Goal: Information Seeking & Learning: Understand process/instructions

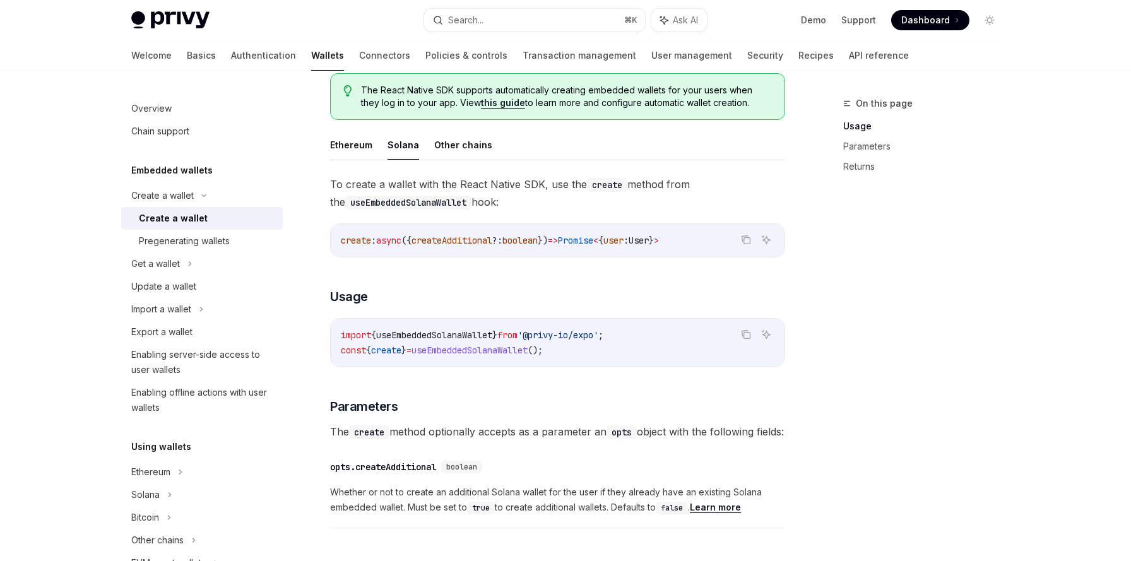
scroll to position [329, 0]
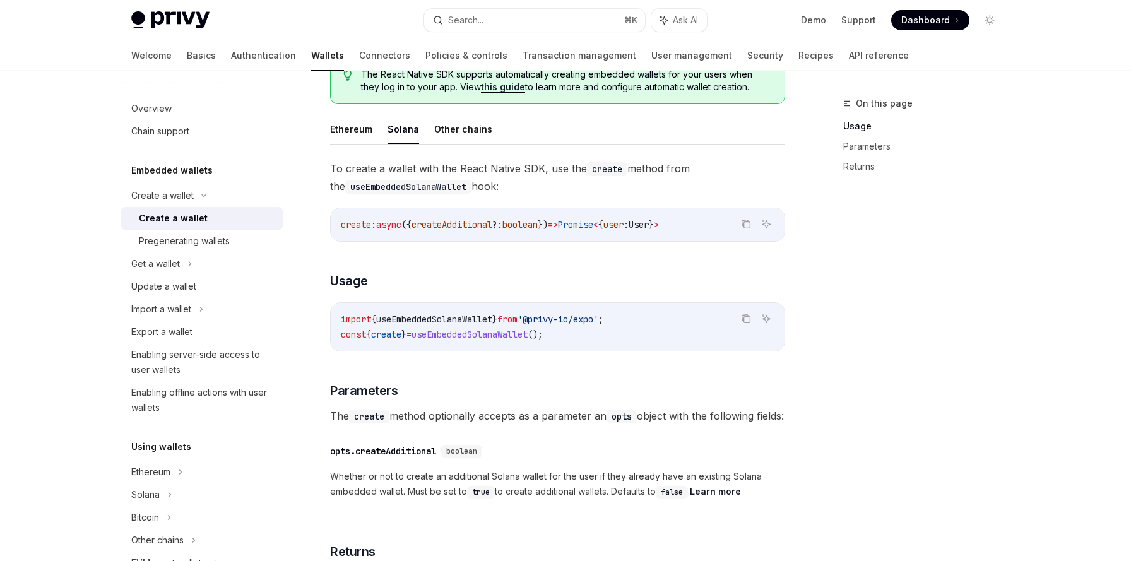
click at [408, 133] on button "Solana" at bounding box center [403, 129] width 32 height 30
type textarea "*"
click at [417, 319] on span "useEmbeddedSolanaWallet" at bounding box center [434, 319] width 116 height 11
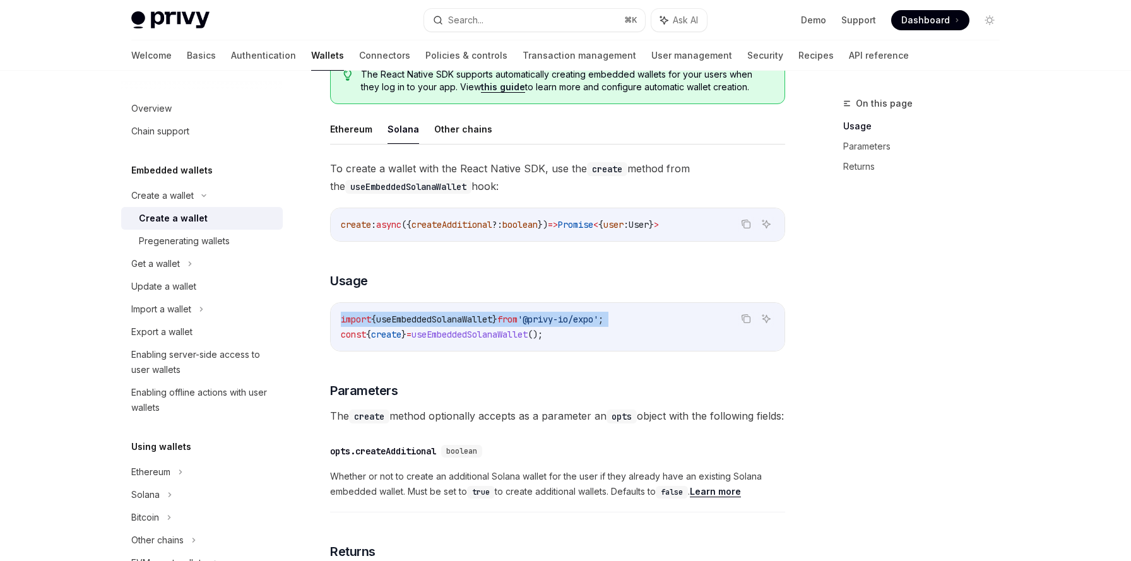
click at [419, 324] on span "useEmbeddedSolanaWallet" at bounding box center [434, 319] width 116 height 11
click at [411, 339] on span "=" at bounding box center [408, 334] width 5 height 11
click at [406, 339] on span "}" at bounding box center [403, 334] width 5 height 11
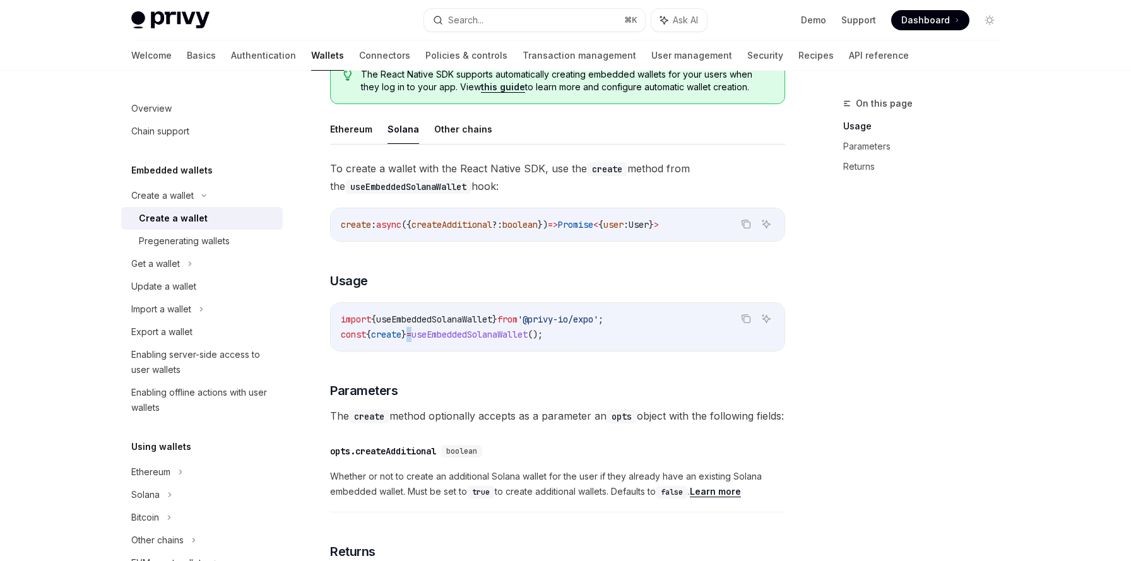
click at [406, 339] on span "}" at bounding box center [403, 334] width 5 height 11
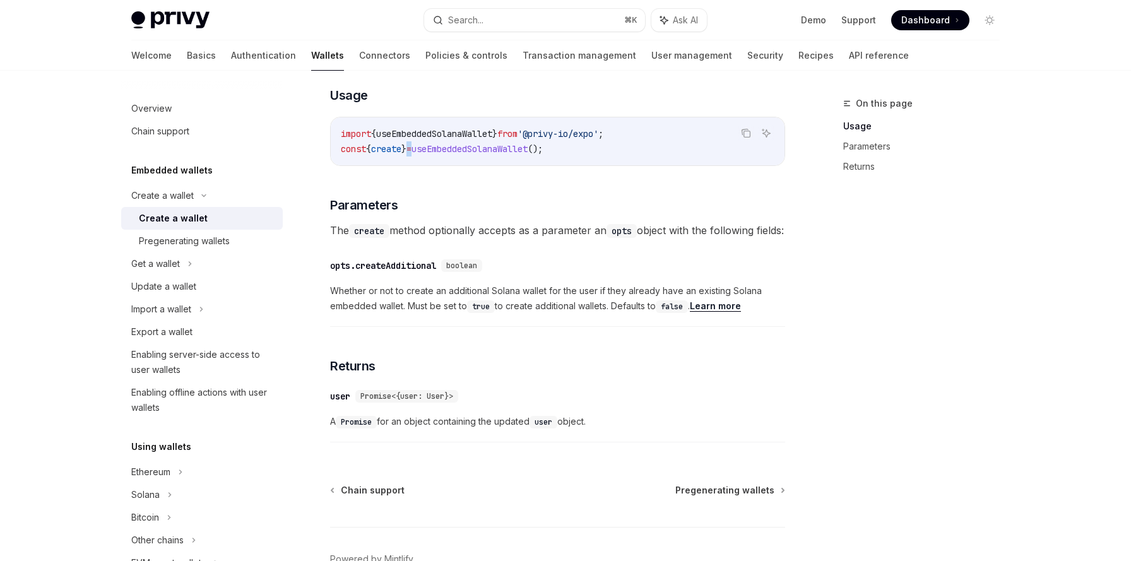
scroll to position [607, 0]
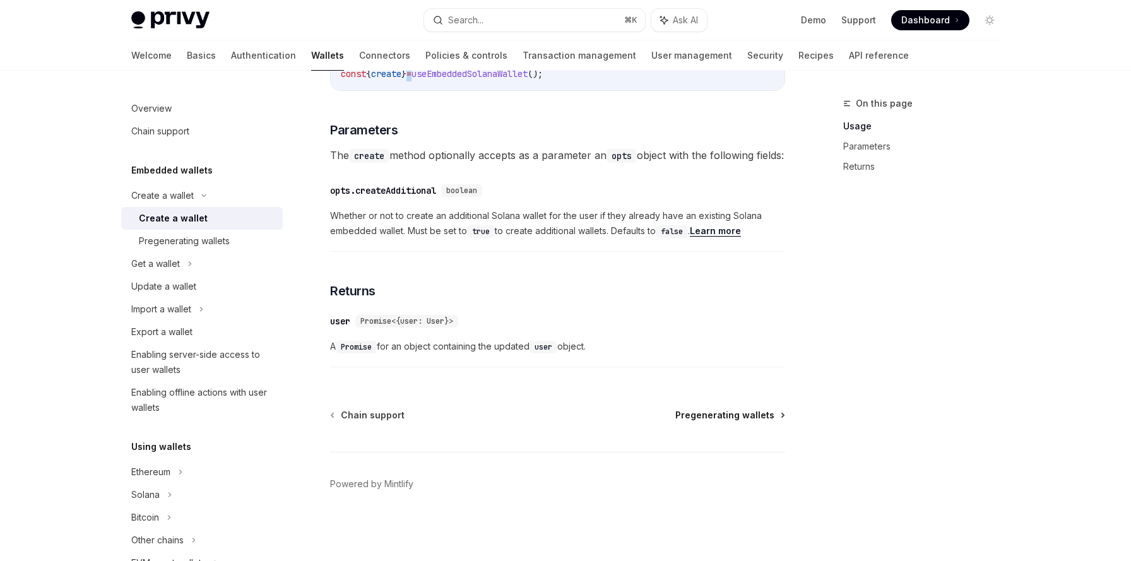
click at [701, 414] on span "Pregenerating wallets" at bounding box center [724, 415] width 99 height 13
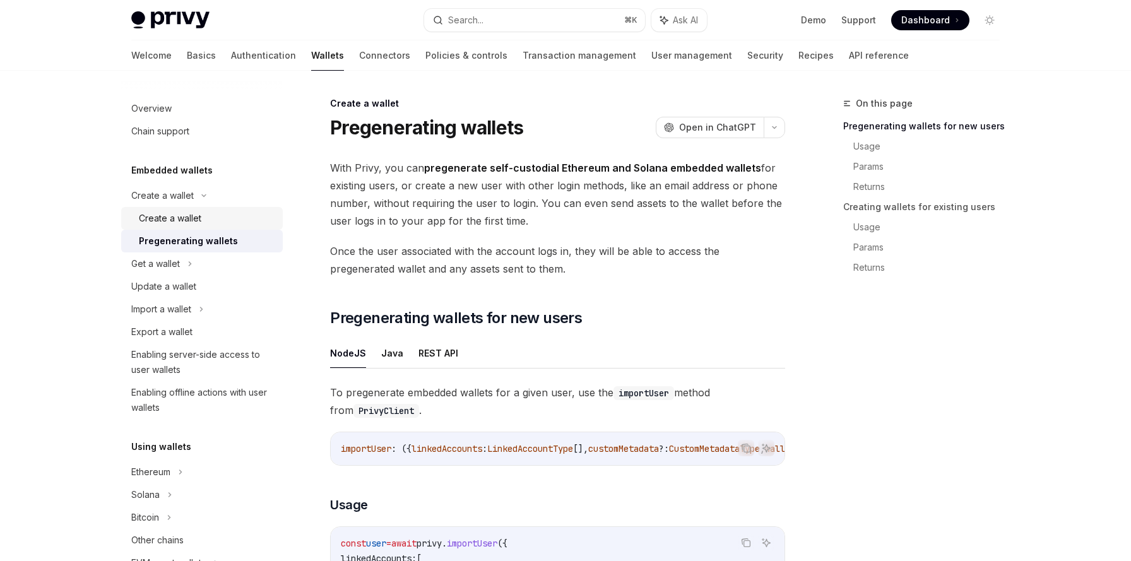
click at [190, 222] on div "Create a wallet" at bounding box center [170, 218] width 62 height 15
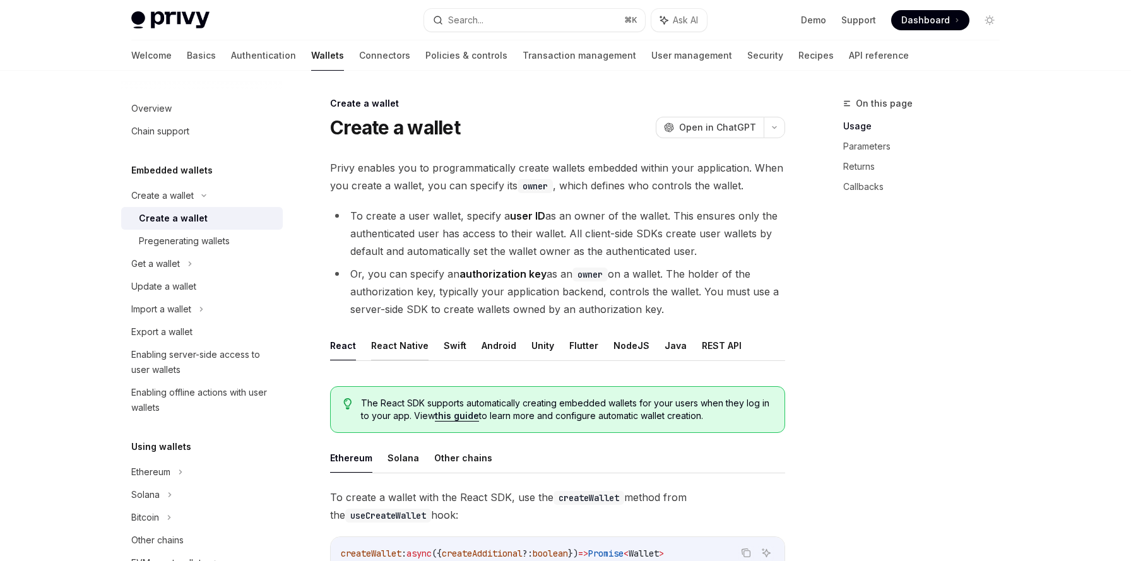
click at [411, 344] on button "React Native" at bounding box center [399, 346] width 57 height 30
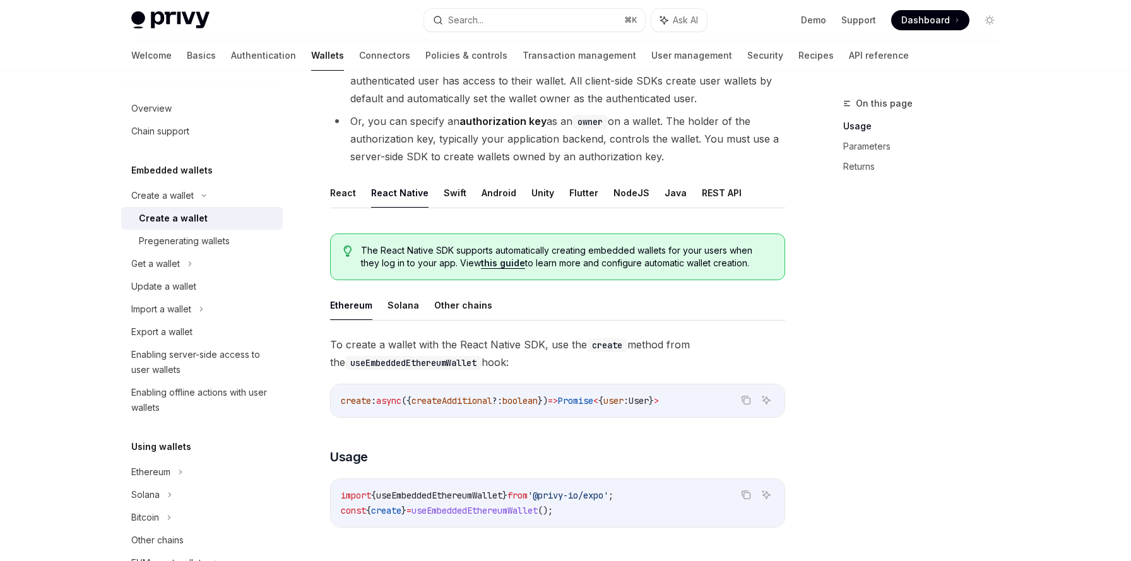
scroll to position [153, 0]
click at [402, 307] on button "Solana" at bounding box center [403, 305] width 32 height 30
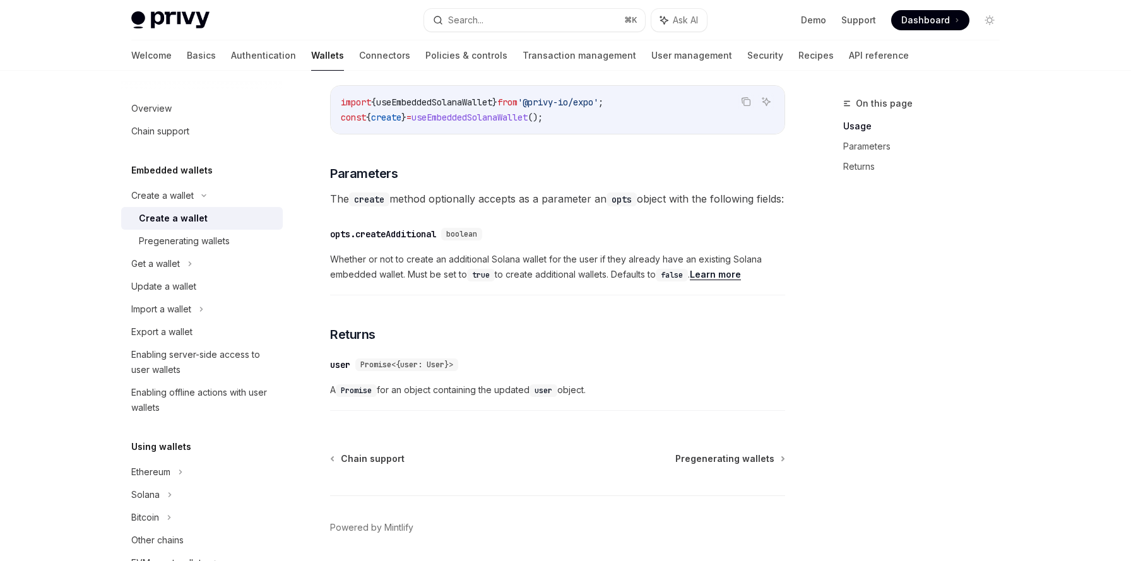
scroll to position [546, 0]
click at [394, 115] on span "create" at bounding box center [386, 116] width 30 height 11
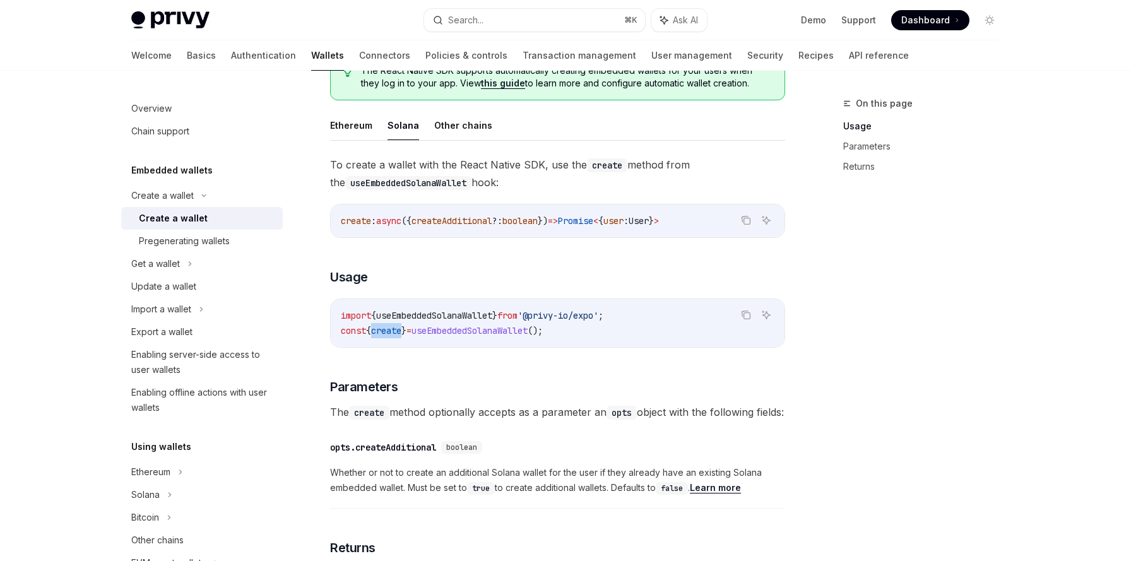
scroll to position [319, 0]
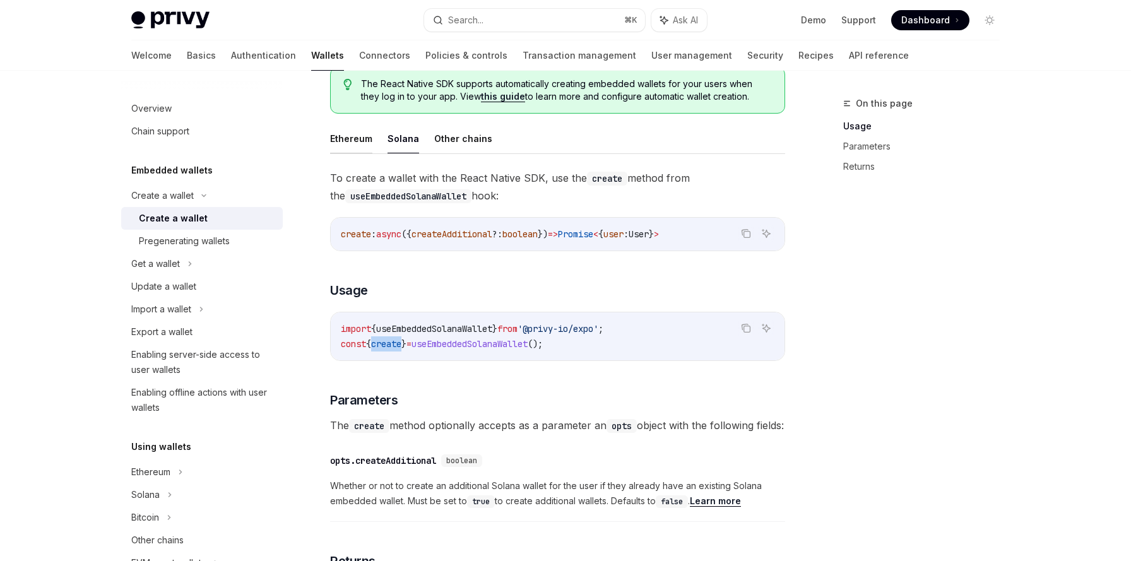
click at [362, 144] on button "Ethereum" at bounding box center [351, 139] width 42 height 30
click at [401, 142] on button "Solana" at bounding box center [403, 139] width 32 height 30
click at [363, 137] on button "Ethereum" at bounding box center [351, 139] width 42 height 30
click at [455, 321] on code "import { useEmbeddedEthereumWallet } from '@privy-io/expo' ; const { create } =…" at bounding box center [557, 336] width 433 height 30
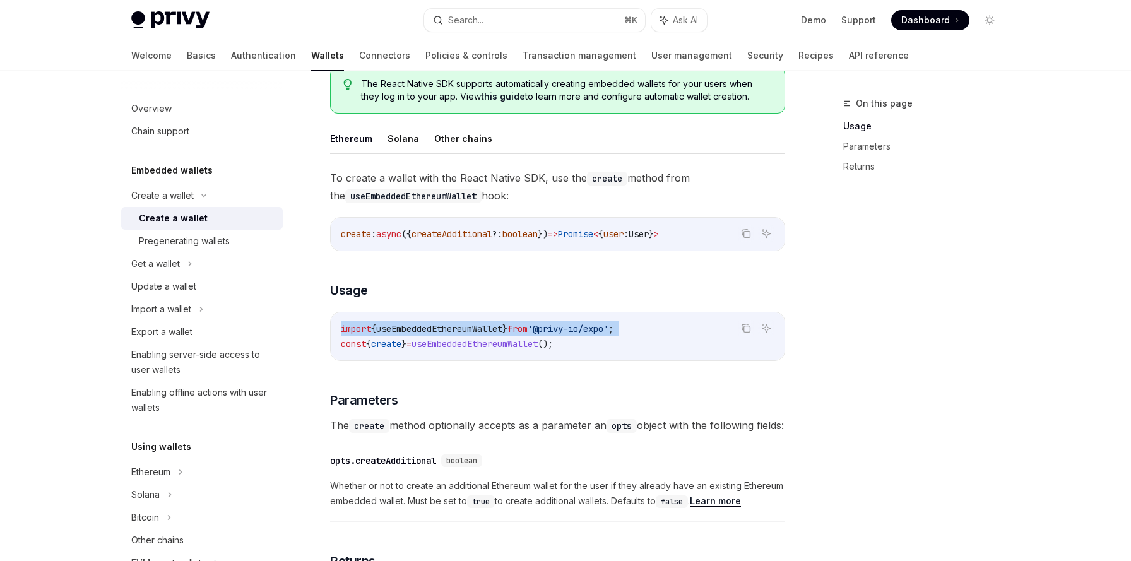
click at [455, 321] on code "import { useEmbeddedEthereumWallet } from '@privy-io/expo' ; const { create } =…" at bounding box center [557, 336] width 433 height 30
click at [397, 342] on span "create" at bounding box center [386, 343] width 30 height 11
click at [403, 139] on button "Solana" at bounding box center [403, 139] width 32 height 30
click at [449, 334] on span "useEmbeddedSolanaWallet" at bounding box center [434, 328] width 116 height 11
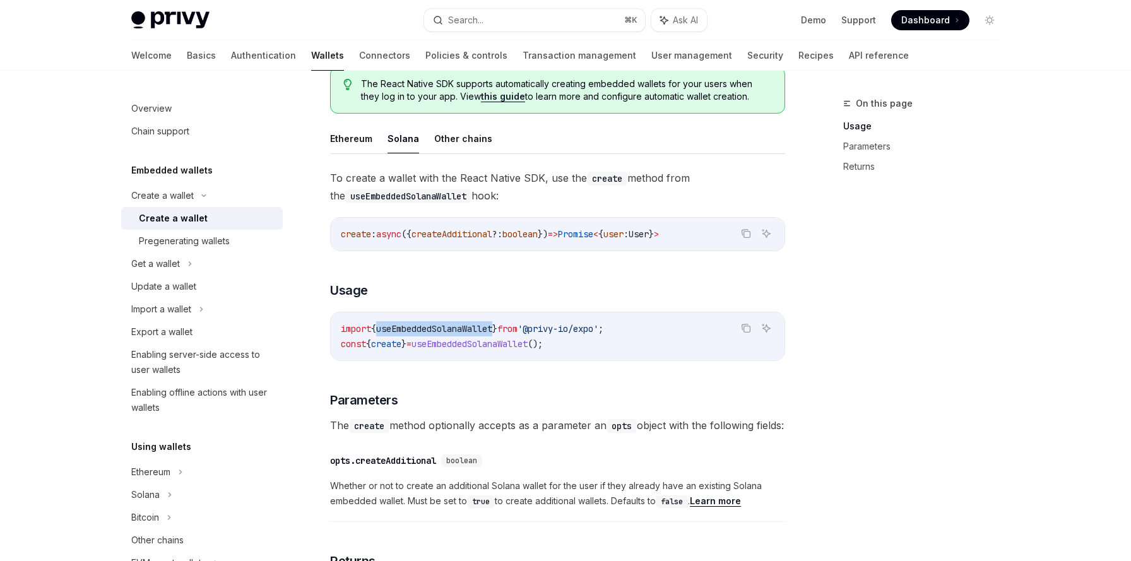
click at [449, 334] on span "useEmbeddedSolanaWallet" at bounding box center [434, 328] width 116 height 11
click at [338, 139] on button "Ethereum" at bounding box center [351, 139] width 42 height 30
click at [457, 329] on span "useEmbeddedEthereumWallet" at bounding box center [439, 328] width 126 height 11
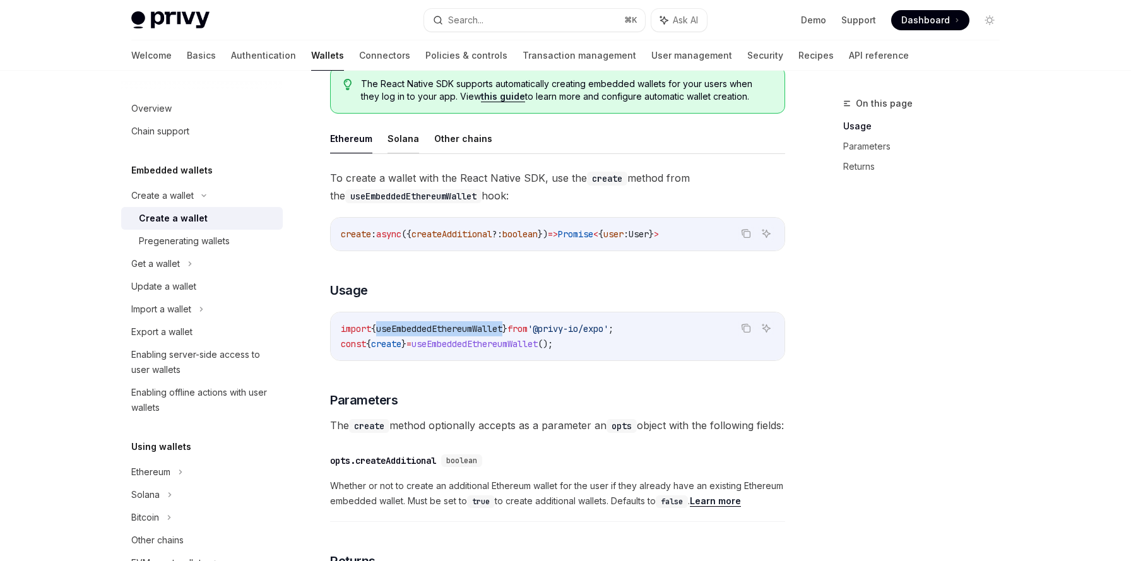
click at [391, 138] on button "Solana" at bounding box center [403, 139] width 32 height 30
type textarea "*"
